Goal: Task Accomplishment & Management: Complete application form

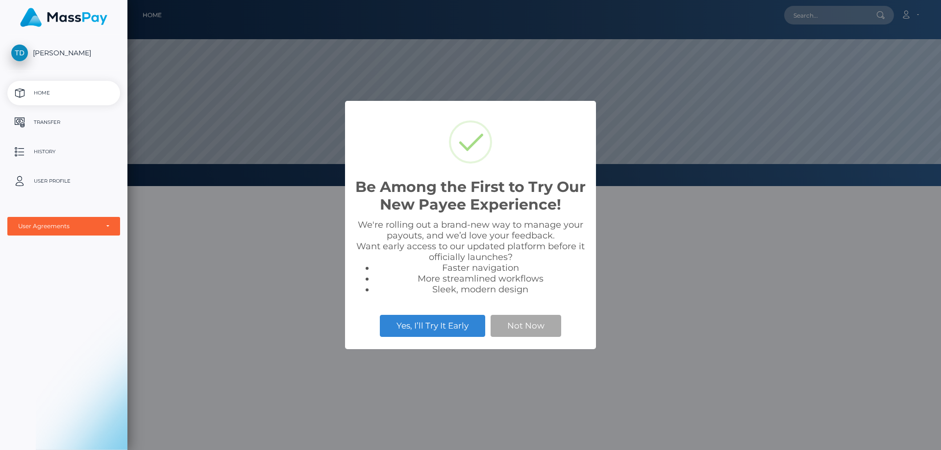
scroll to position [186, 813]
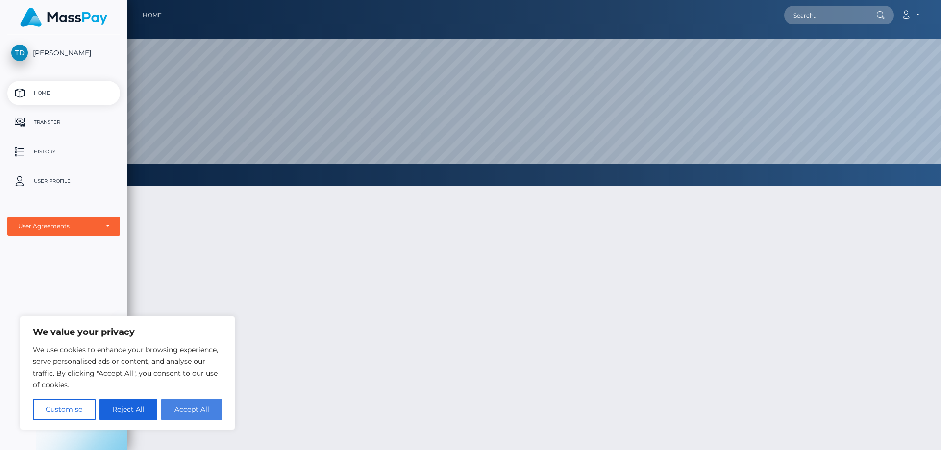
click at [194, 407] on button "Accept All" at bounding box center [191, 410] width 61 height 22
checkbox input "true"
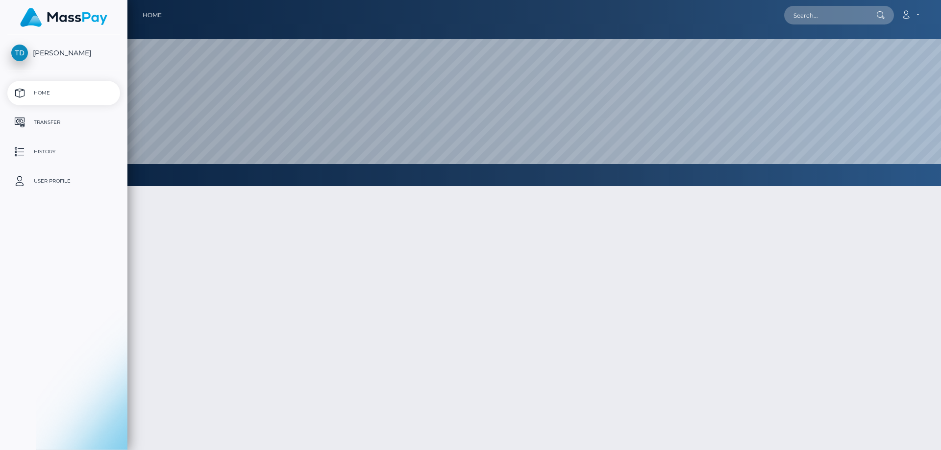
select select
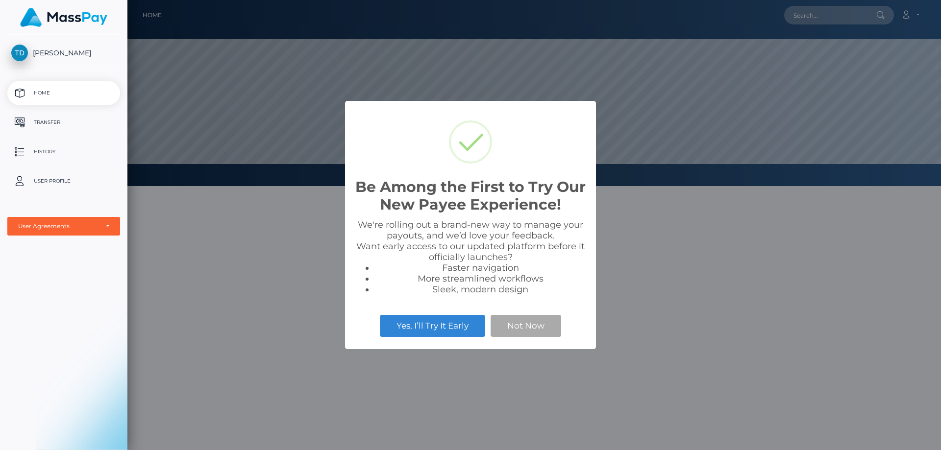
scroll to position [186, 813]
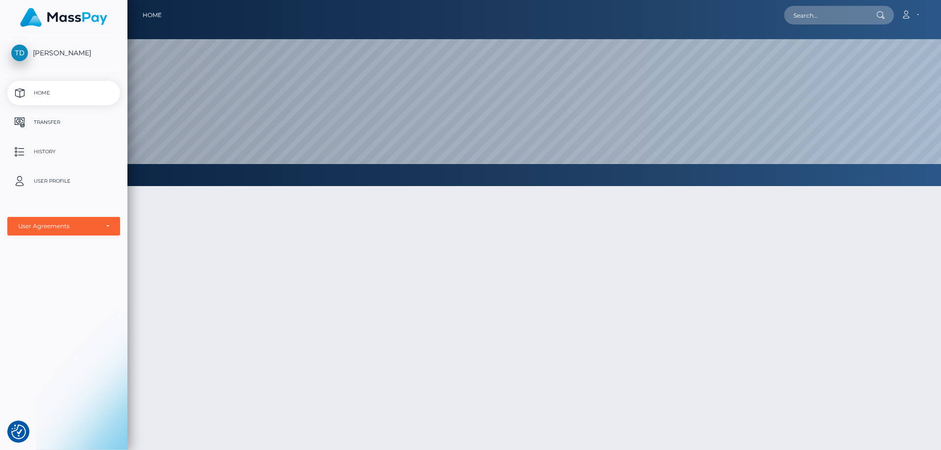
click at [43, 90] on p "Home" at bounding box center [63, 93] width 105 height 15
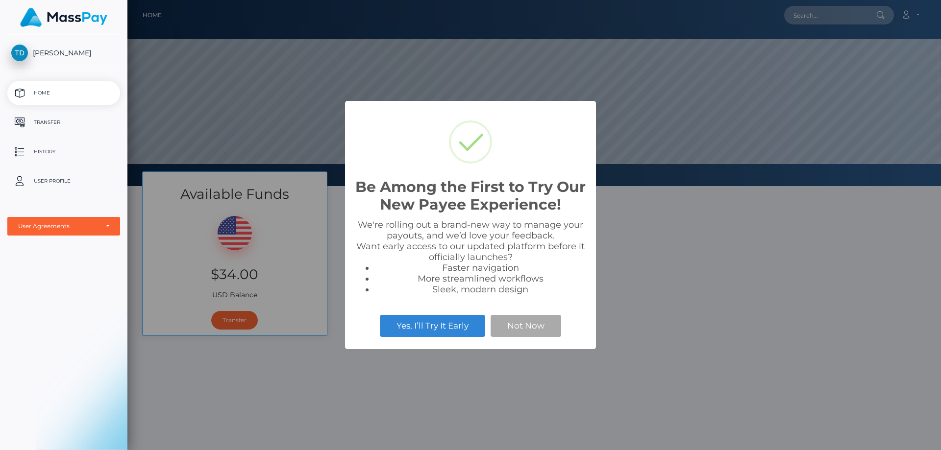
scroll to position [186, 813]
click at [434, 323] on button "Yes, I’ll Try It Early" at bounding box center [432, 326] width 105 height 22
